Goal: Check status: Check status

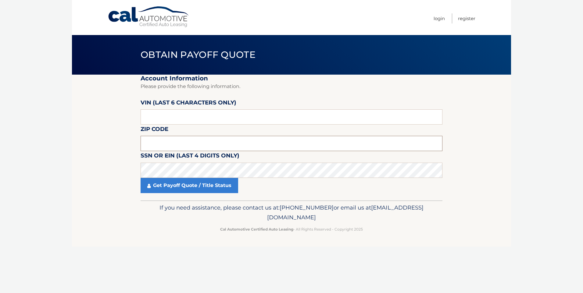
click at [227, 140] on input "text" at bounding box center [292, 143] width 302 height 15
type input "08205"
click at [148, 113] on input "text" at bounding box center [292, 116] width 302 height 15
click at [156, 117] on input "text" at bounding box center [292, 116] width 302 height 15
type input "510758"
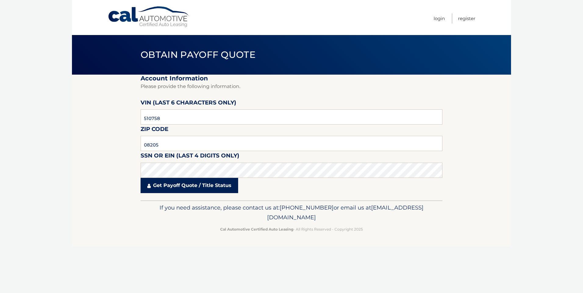
click at [188, 185] on link "Get Payoff Quote / Title Status" at bounding box center [190, 185] width 98 height 15
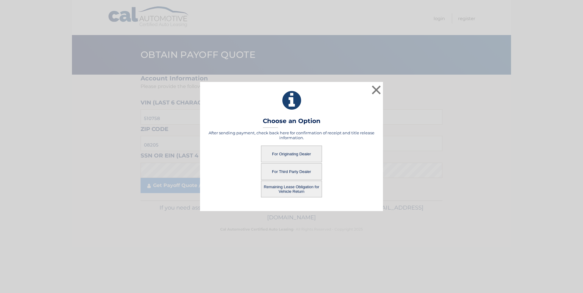
click at [301, 191] on button "Remaining Lease Obligation for Vehicle Return" at bounding box center [291, 189] width 61 height 17
click at [293, 186] on button "Remaining Lease Obligation for Vehicle Return" at bounding box center [291, 189] width 61 height 17
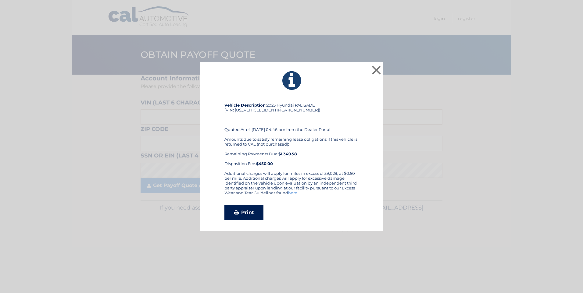
click at [238, 209] on link "Print" at bounding box center [243, 212] width 39 height 15
click at [377, 74] on button "×" at bounding box center [376, 70] width 12 height 12
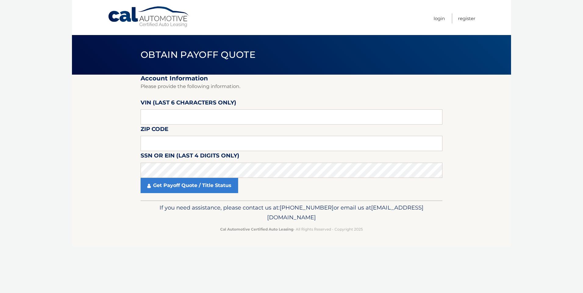
click at [156, 23] on link "Cal Automotive" at bounding box center [149, 17] width 82 height 22
